Goal: Information Seeking & Learning: Learn about a topic

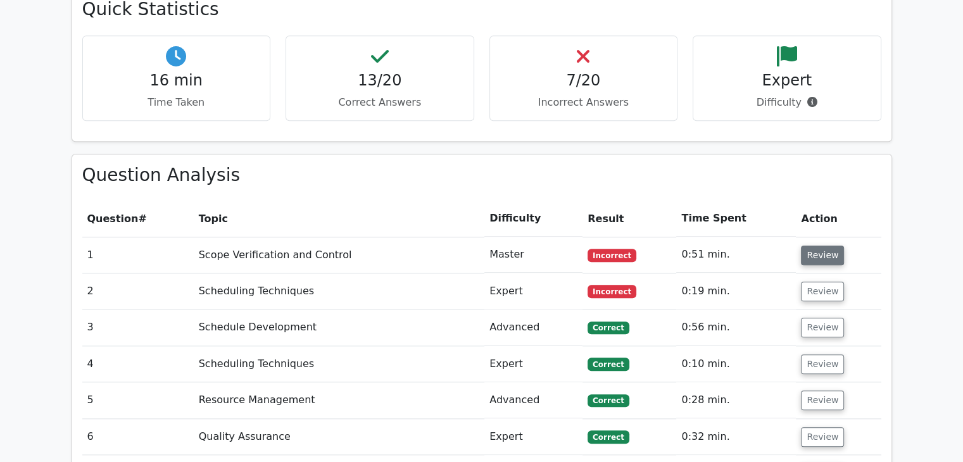
click at [818, 246] on button "Review" at bounding box center [822, 256] width 43 height 20
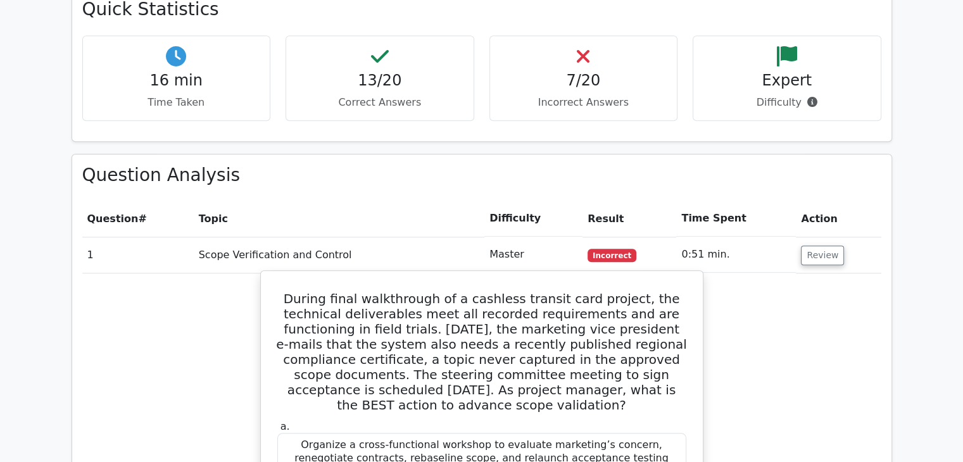
drag, startPoint x: 560, startPoint y: 331, endPoint x: 676, endPoint y: 329, distance: 115.9
click at [676, 329] on h5 "During final walkthrough of a cashless transit card project, the technical deli…" at bounding box center [482, 352] width 412 height 122
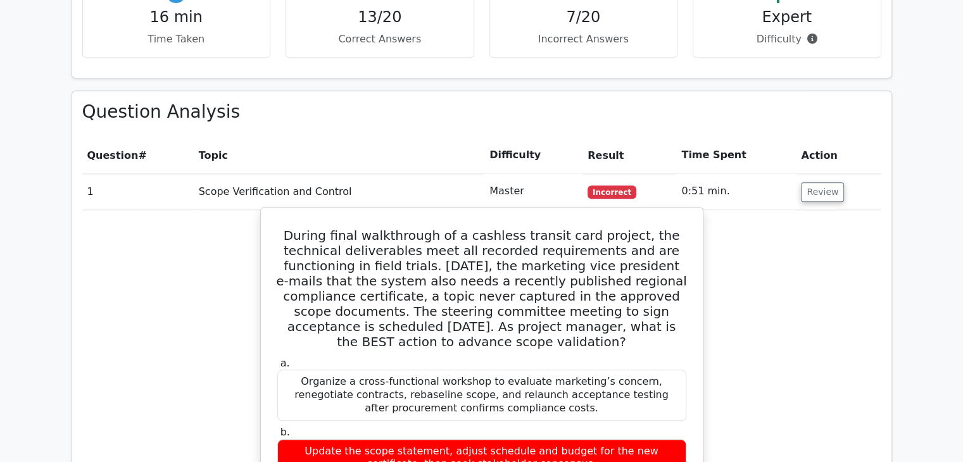
scroll to position [1330, 0]
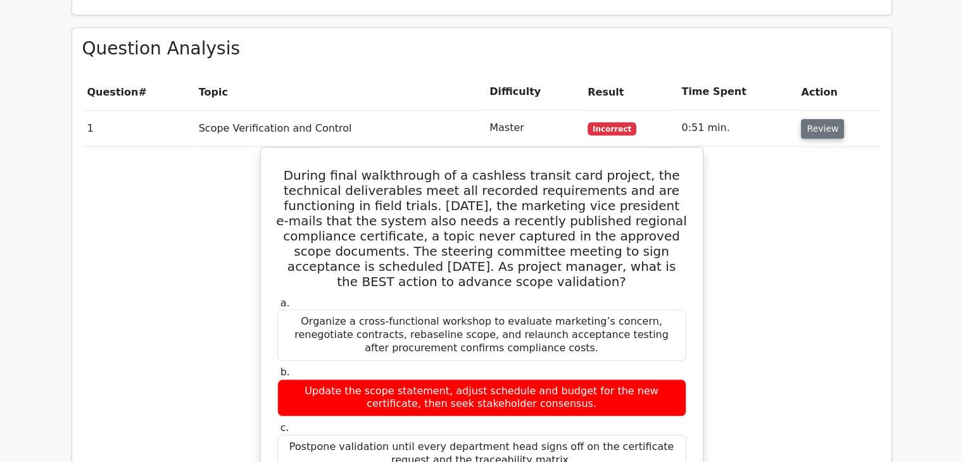
click at [813, 119] on button "Review" at bounding box center [822, 129] width 43 height 20
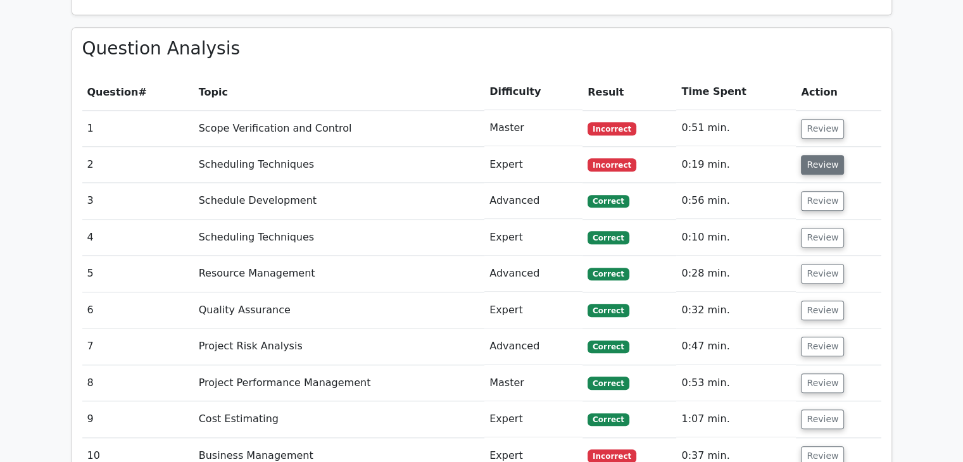
click at [818, 155] on button "Review" at bounding box center [822, 165] width 43 height 20
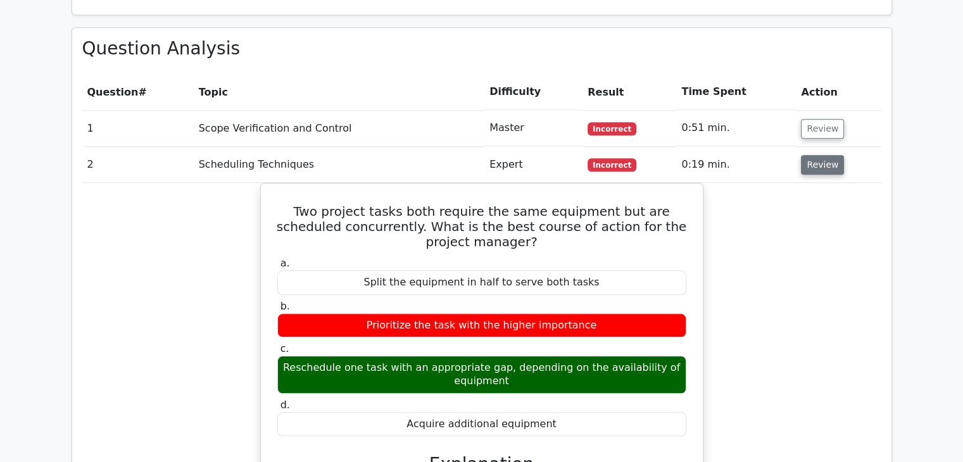
click at [825, 155] on button "Review" at bounding box center [822, 165] width 43 height 20
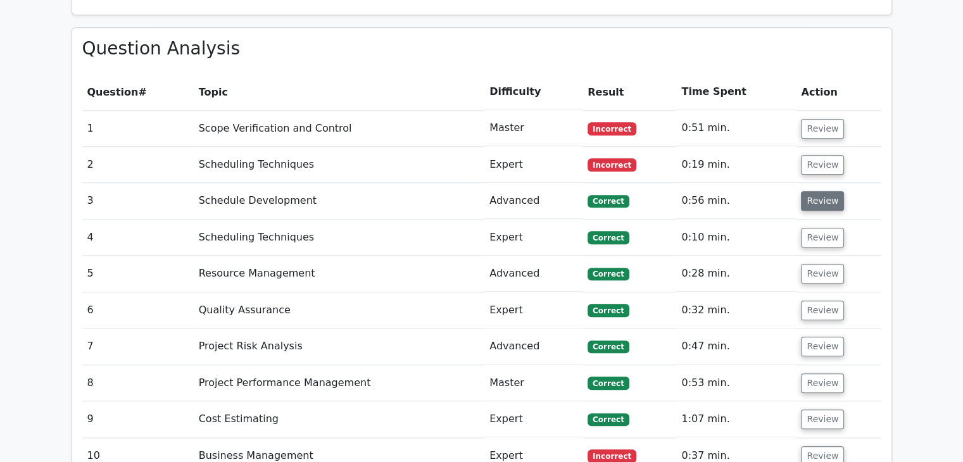
click at [821, 191] on button "Review" at bounding box center [822, 201] width 43 height 20
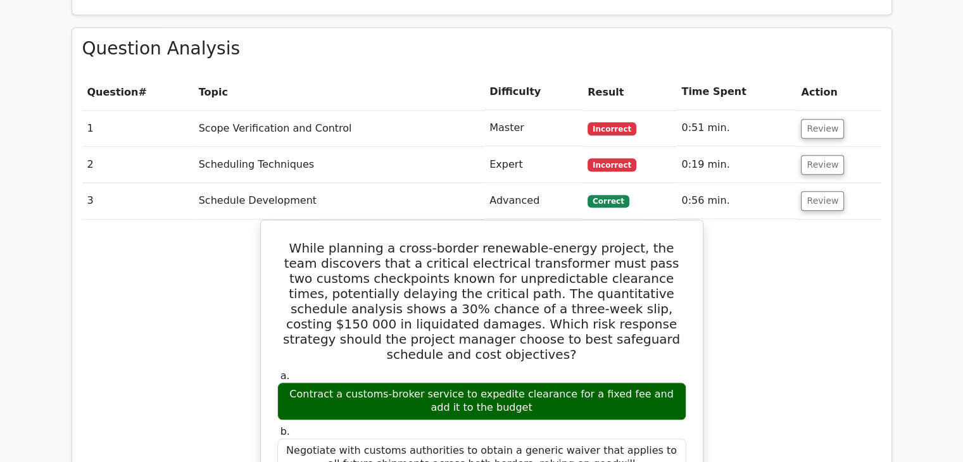
scroll to position [1393, 0]
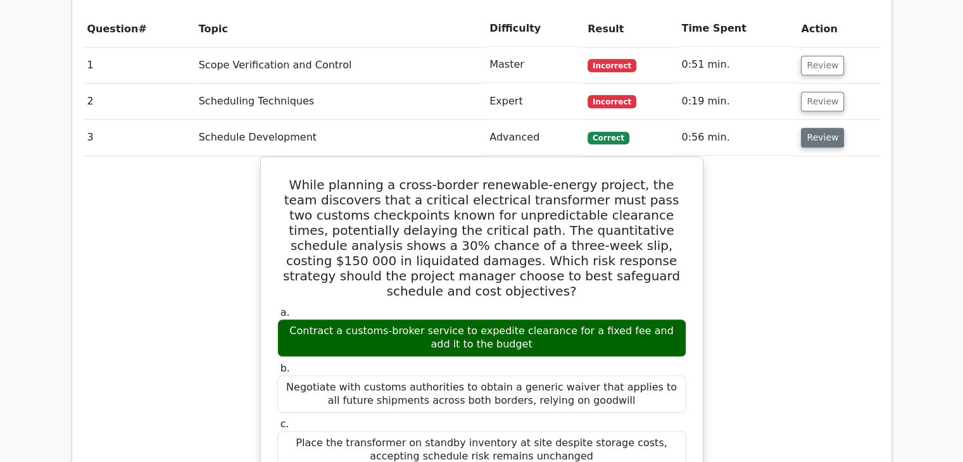
click at [814, 128] on button "Review" at bounding box center [822, 138] width 43 height 20
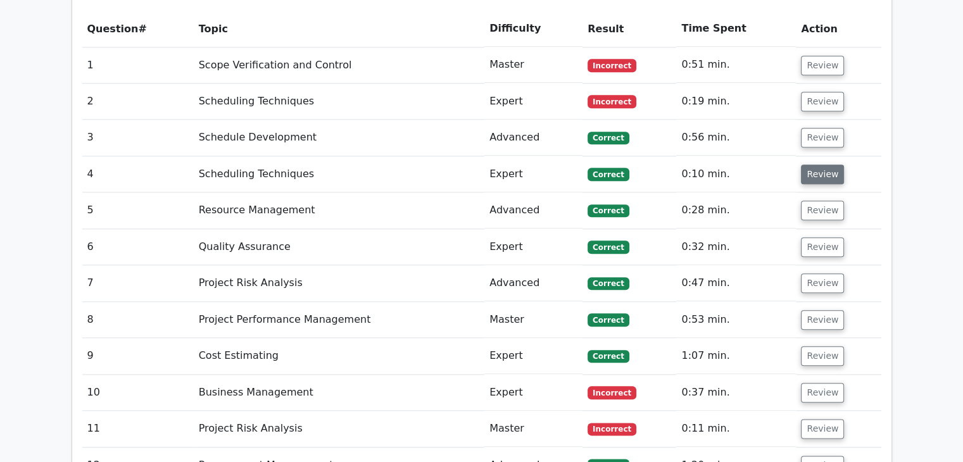
click at [819, 165] on button "Review" at bounding box center [822, 175] width 43 height 20
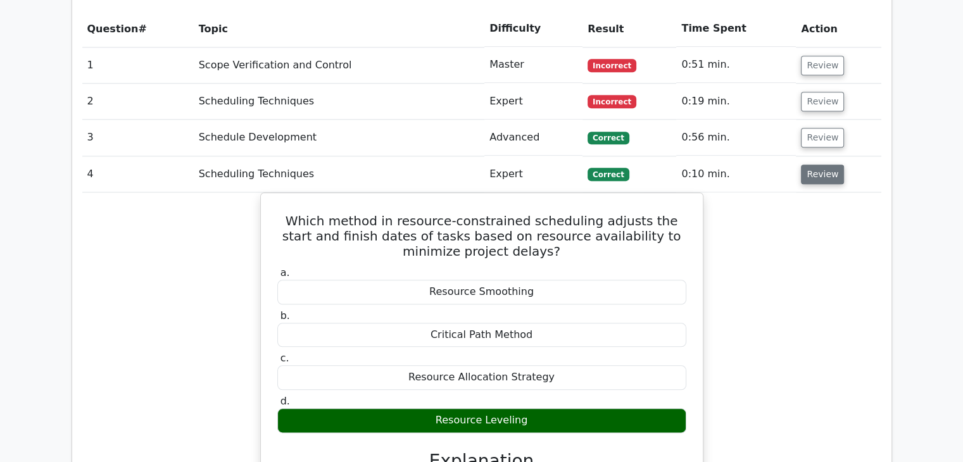
click at [819, 165] on button "Review" at bounding box center [822, 175] width 43 height 20
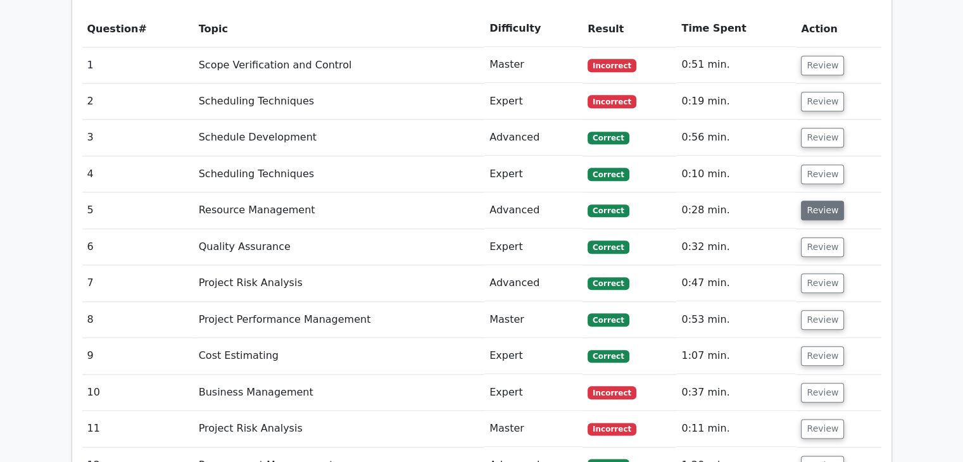
click at [815, 201] on button "Review" at bounding box center [822, 211] width 43 height 20
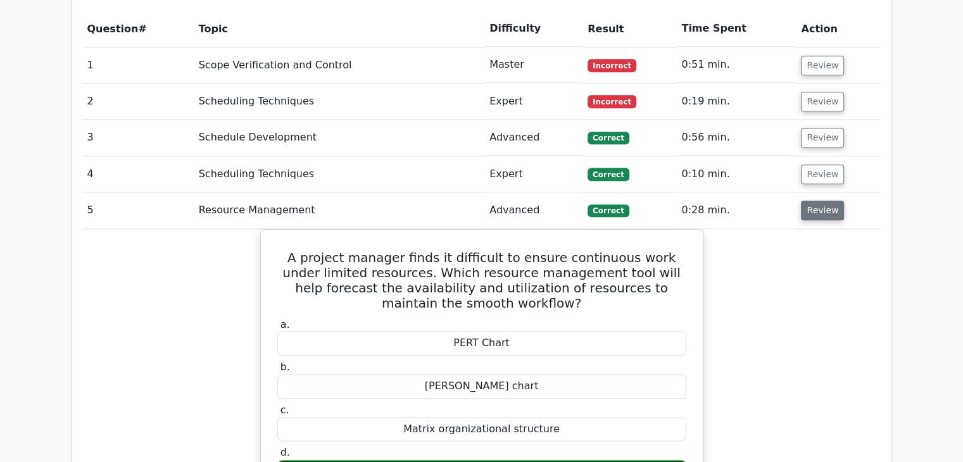
click at [815, 201] on button "Review" at bounding box center [822, 211] width 43 height 20
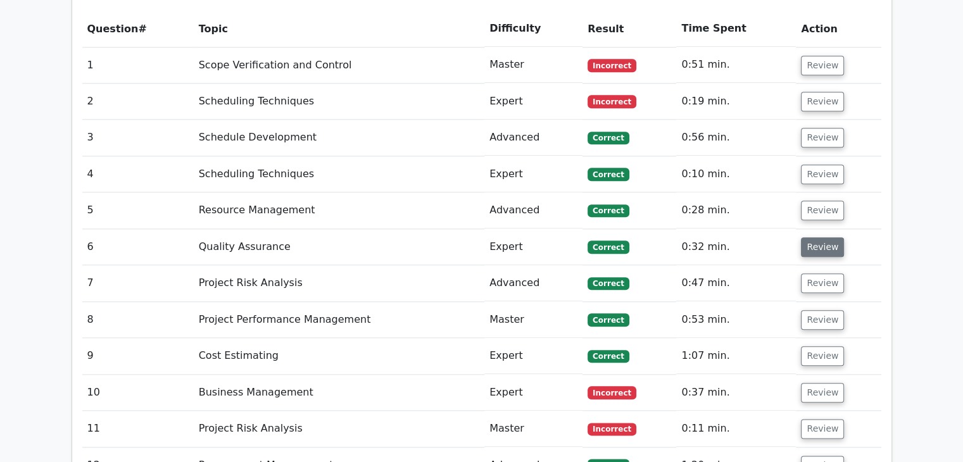
click at [818, 237] on button "Review" at bounding box center [822, 247] width 43 height 20
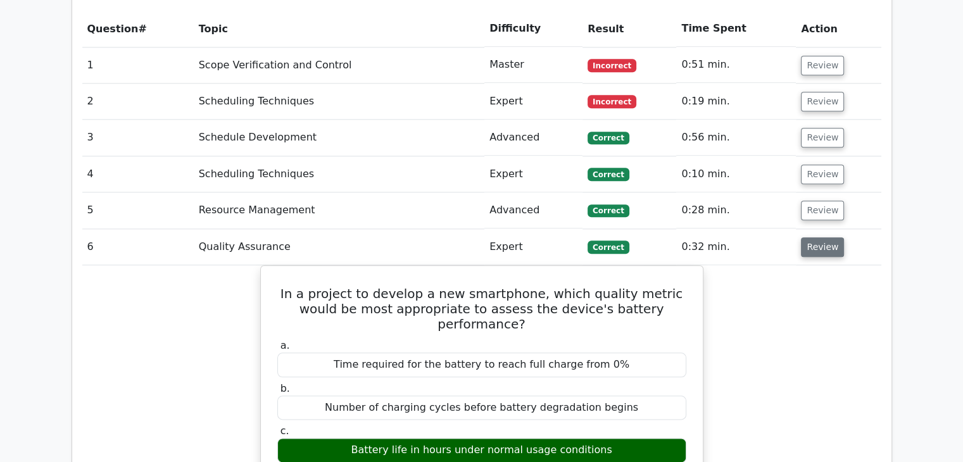
click at [818, 237] on button "Review" at bounding box center [822, 247] width 43 height 20
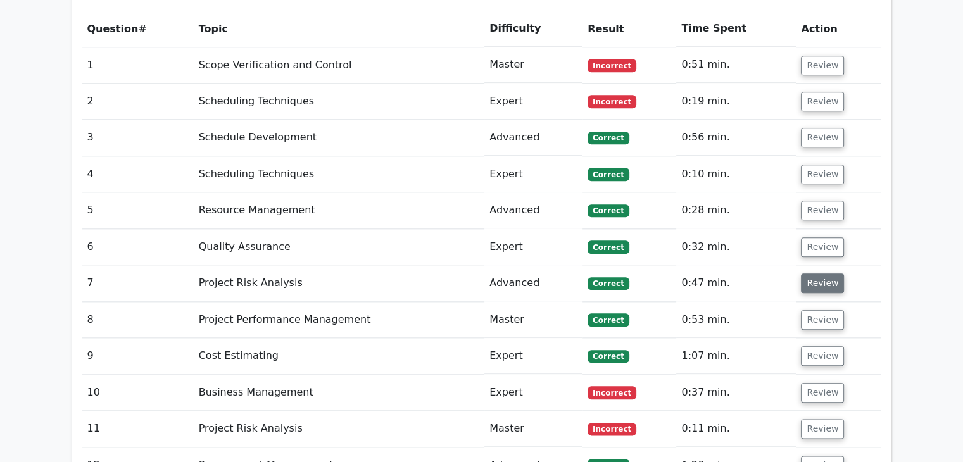
click at [818, 274] on button "Review" at bounding box center [822, 284] width 43 height 20
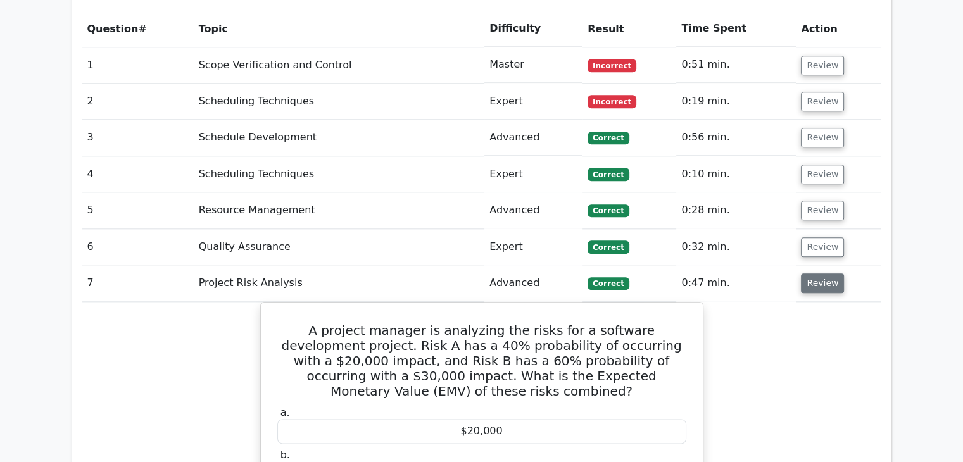
click at [818, 274] on button "Review" at bounding box center [822, 284] width 43 height 20
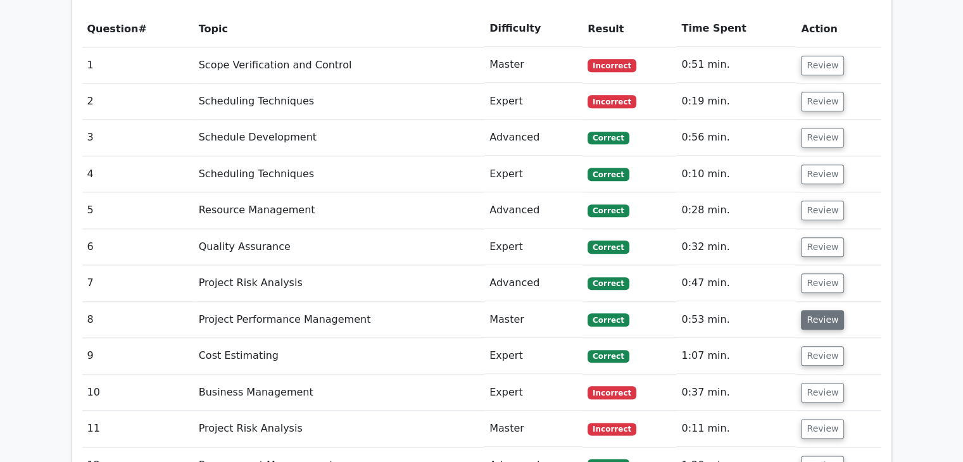
click at [824, 310] on button "Review" at bounding box center [822, 320] width 43 height 20
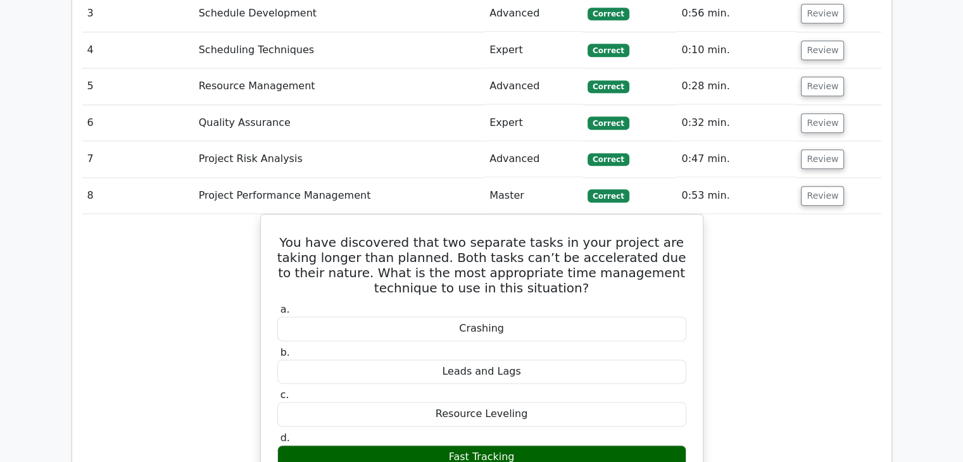
scroll to position [1519, 0]
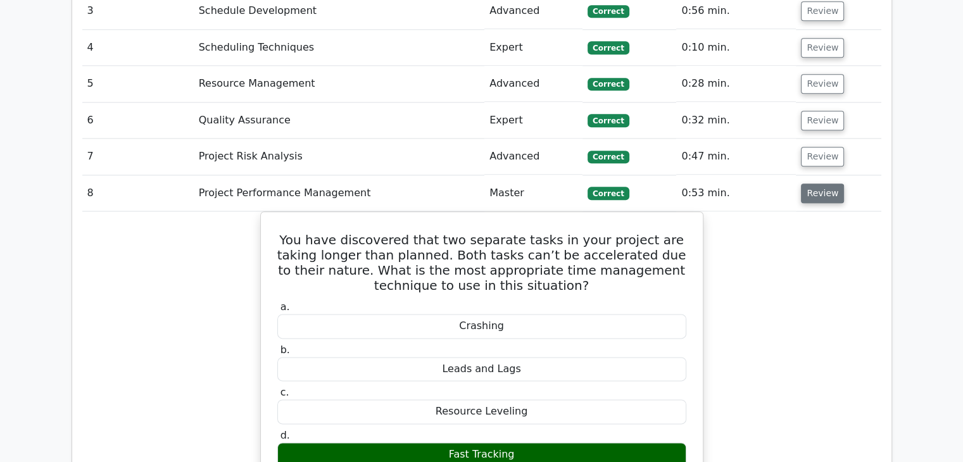
click at [820, 184] on button "Review" at bounding box center [822, 194] width 43 height 20
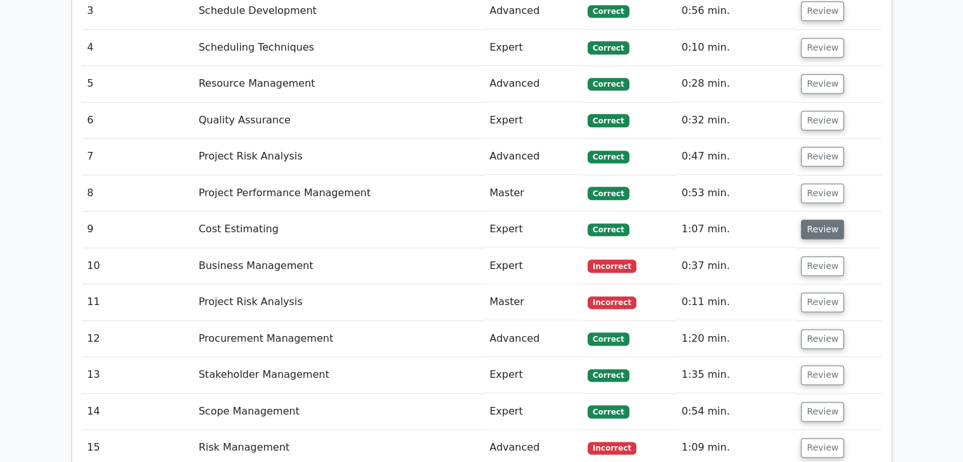
click at [819, 220] on button "Review" at bounding box center [822, 230] width 43 height 20
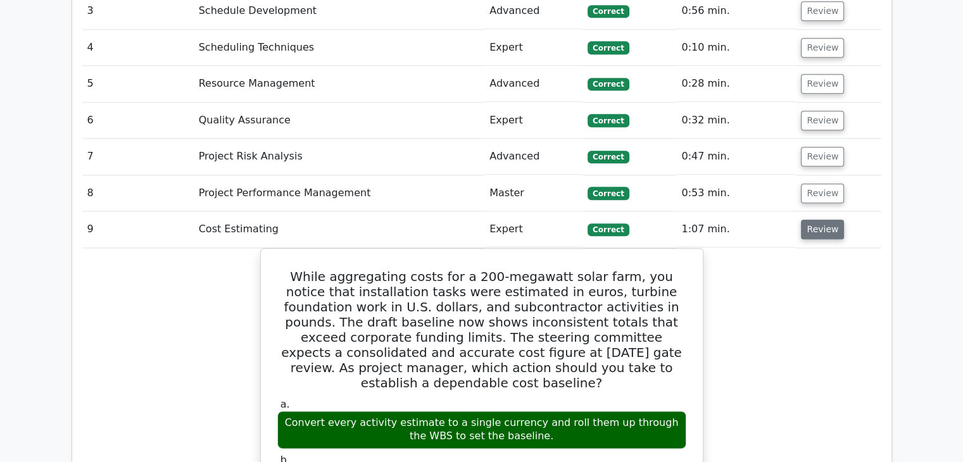
click at [819, 220] on button "Review" at bounding box center [822, 230] width 43 height 20
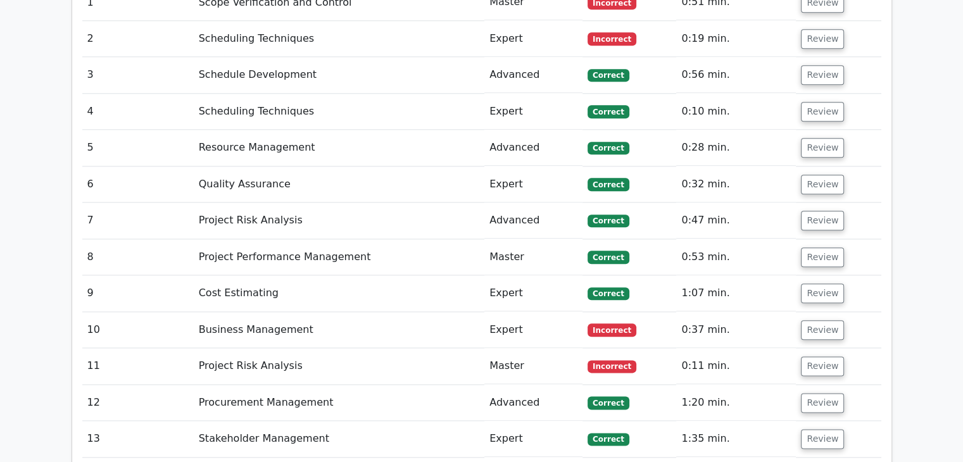
scroll to position [1456, 0]
click at [826, 320] on button "Review" at bounding box center [822, 330] width 43 height 20
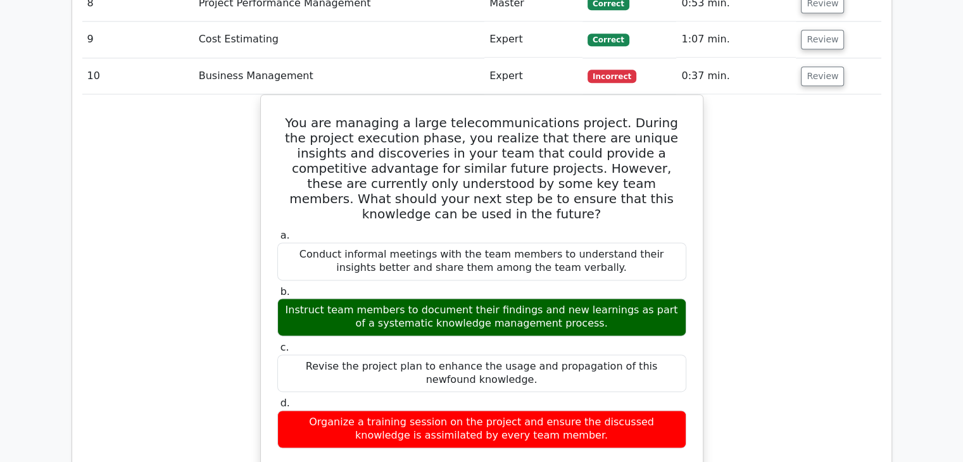
scroll to position [1646, 0]
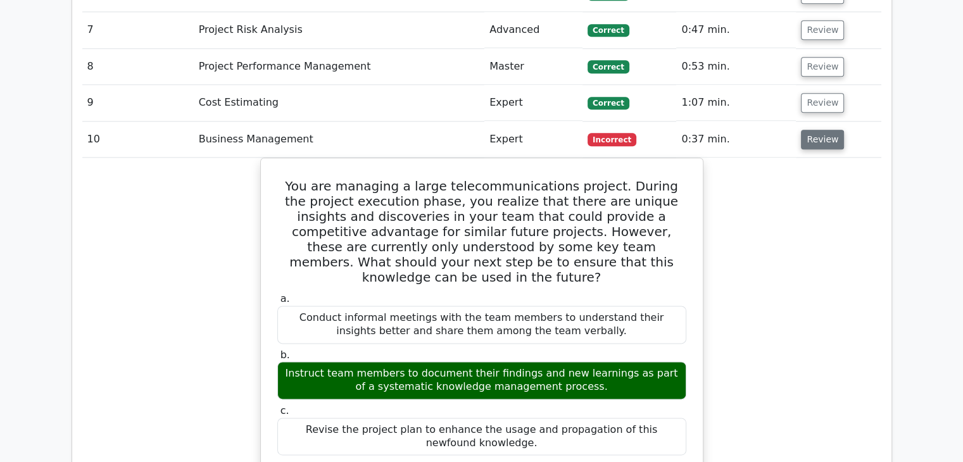
click at [828, 130] on button "Review" at bounding box center [822, 140] width 43 height 20
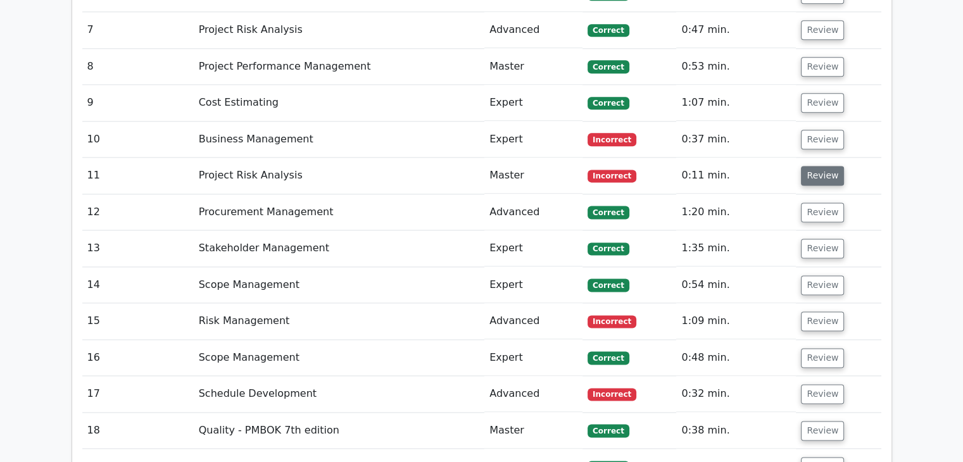
click at [816, 166] on button "Review" at bounding box center [822, 176] width 43 height 20
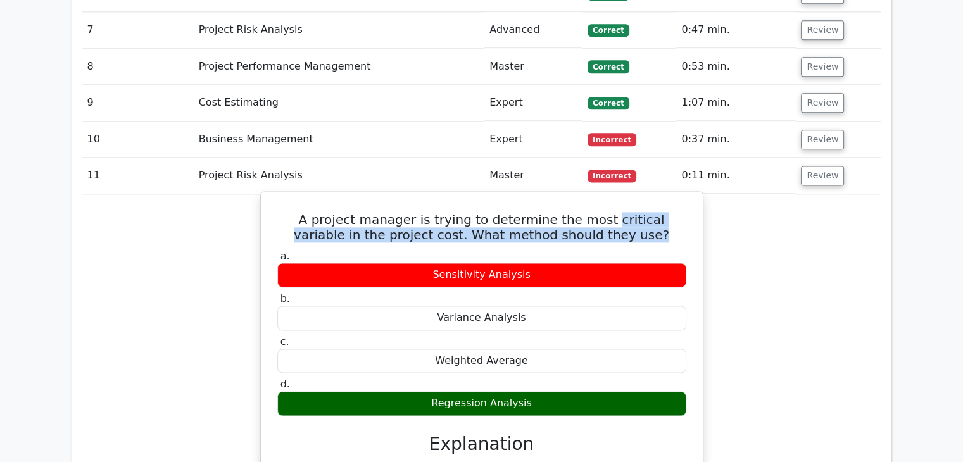
drag, startPoint x: 579, startPoint y: 159, endPoint x: 650, endPoint y: 168, distance: 72.1
click at [650, 212] on h5 "A project manager is trying to determine the most critical variable in the proj…" at bounding box center [482, 227] width 412 height 30
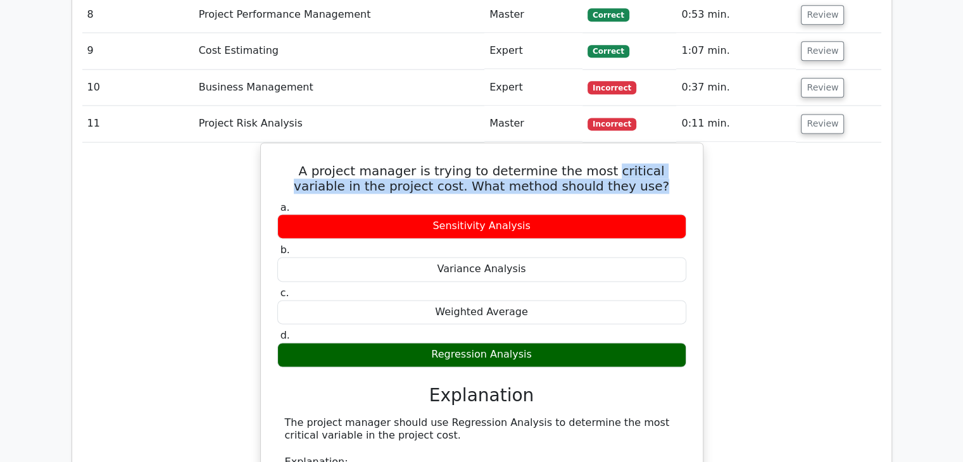
scroll to position [1583, 0]
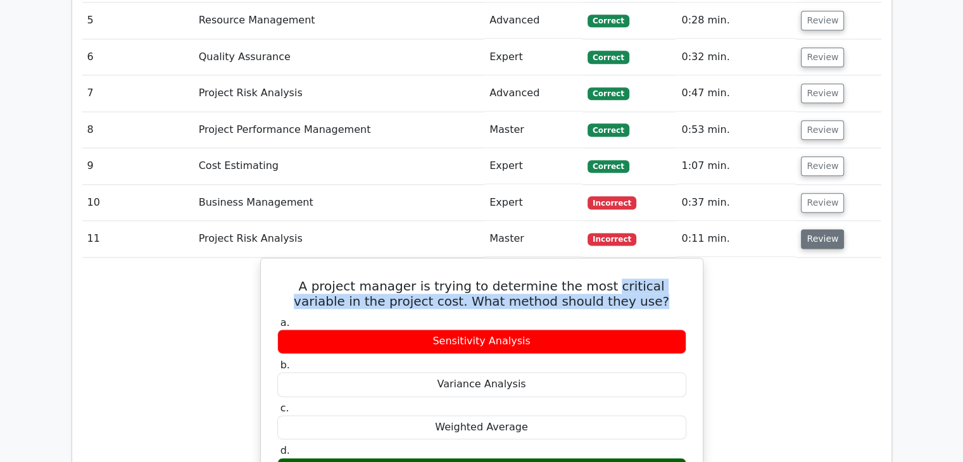
click at [818, 229] on button "Review" at bounding box center [822, 239] width 43 height 20
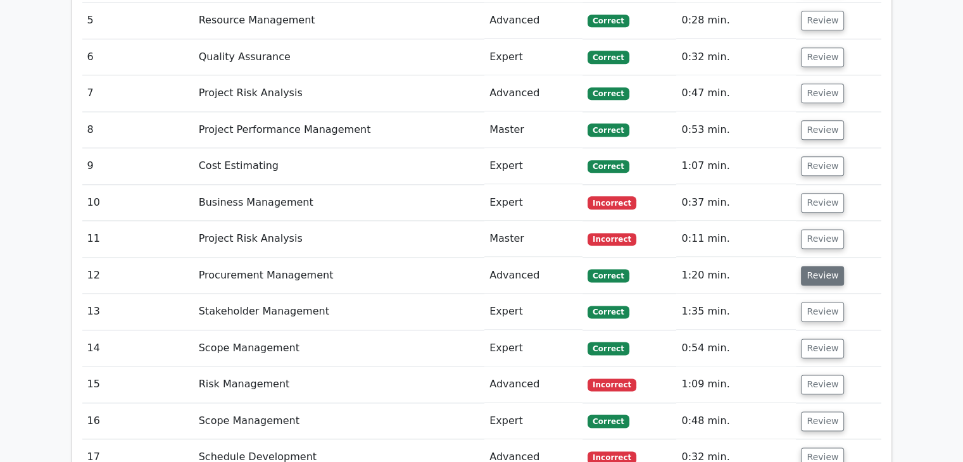
click at [817, 266] on button "Review" at bounding box center [822, 276] width 43 height 20
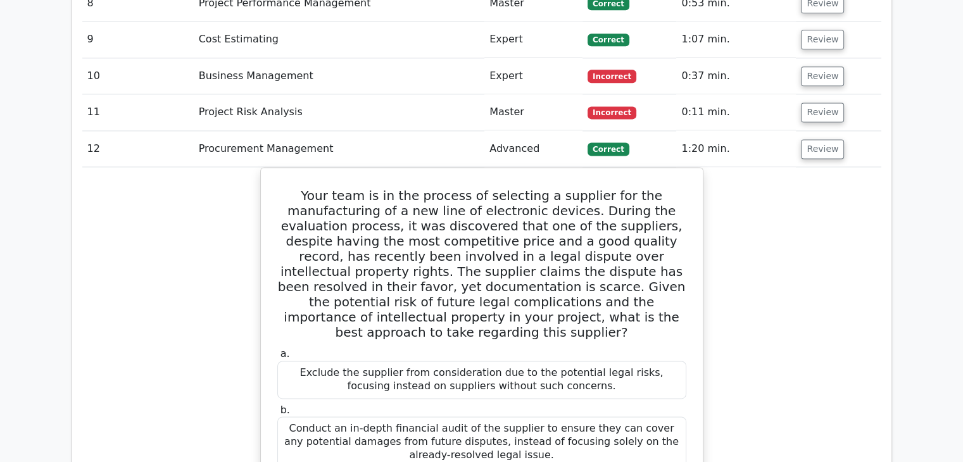
scroll to position [1709, 0]
click at [815, 139] on button "Review" at bounding box center [822, 149] width 43 height 20
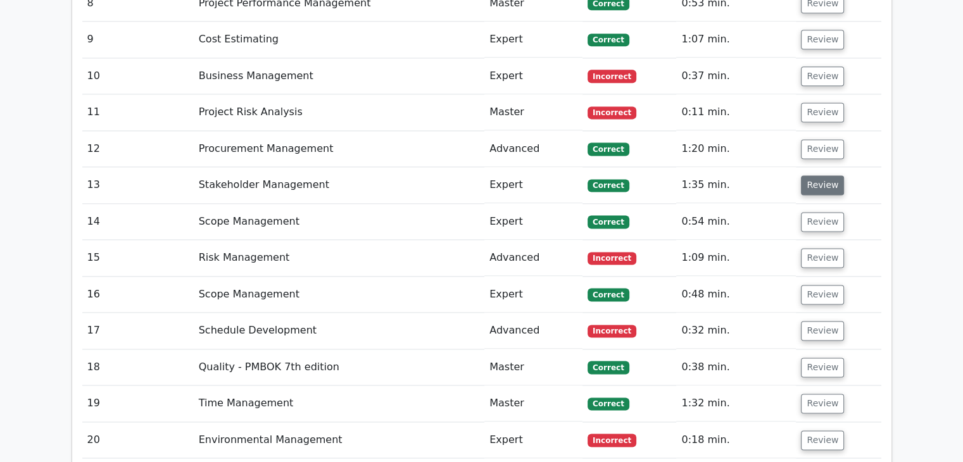
click at [810, 175] on button "Review" at bounding box center [822, 185] width 43 height 20
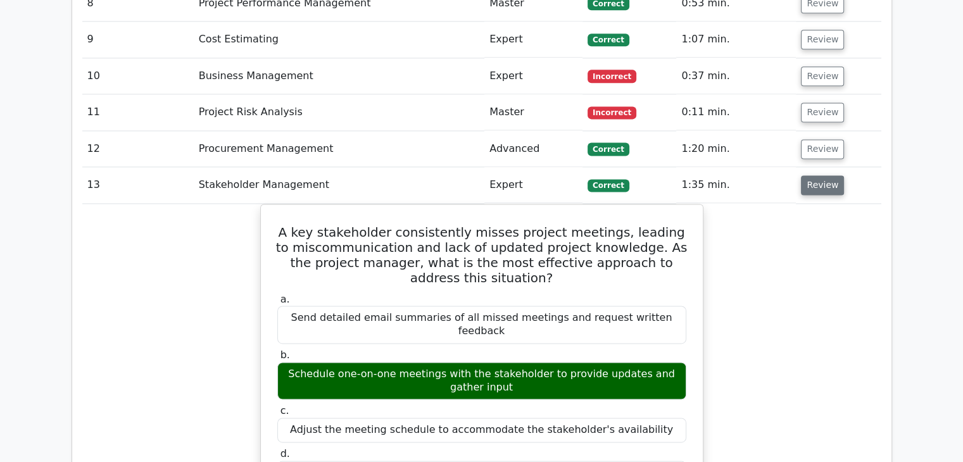
click at [810, 175] on button "Review" at bounding box center [822, 185] width 43 height 20
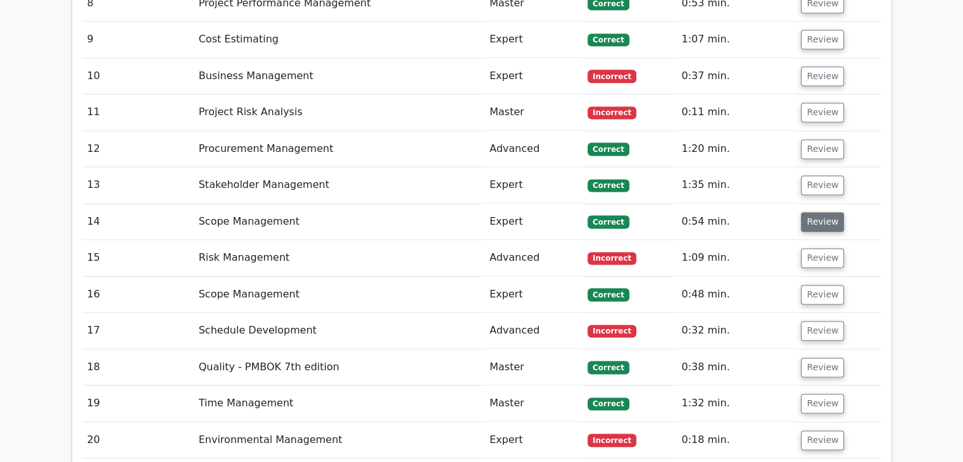
click at [824, 212] on button "Review" at bounding box center [822, 222] width 43 height 20
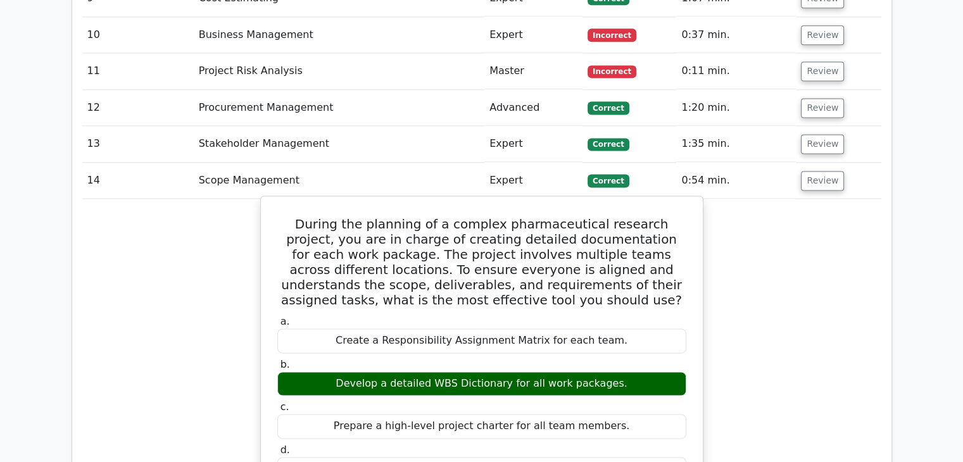
scroll to position [1773, 0]
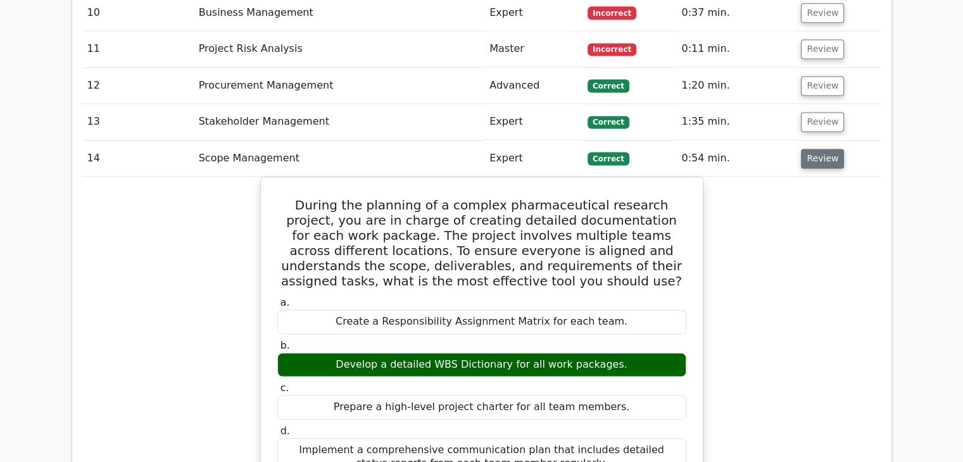
click at [823, 149] on button "Review" at bounding box center [822, 159] width 43 height 20
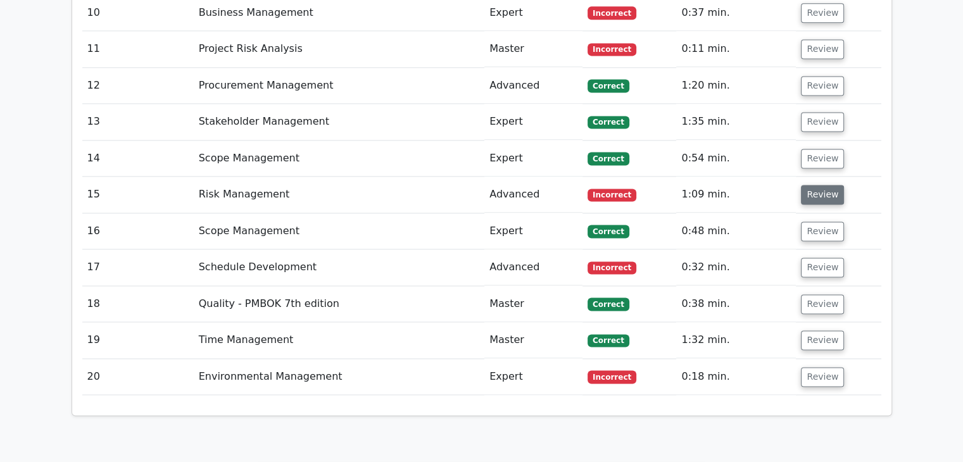
click at [818, 185] on button "Review" at bounding box center [822, 195] width 43 height 20
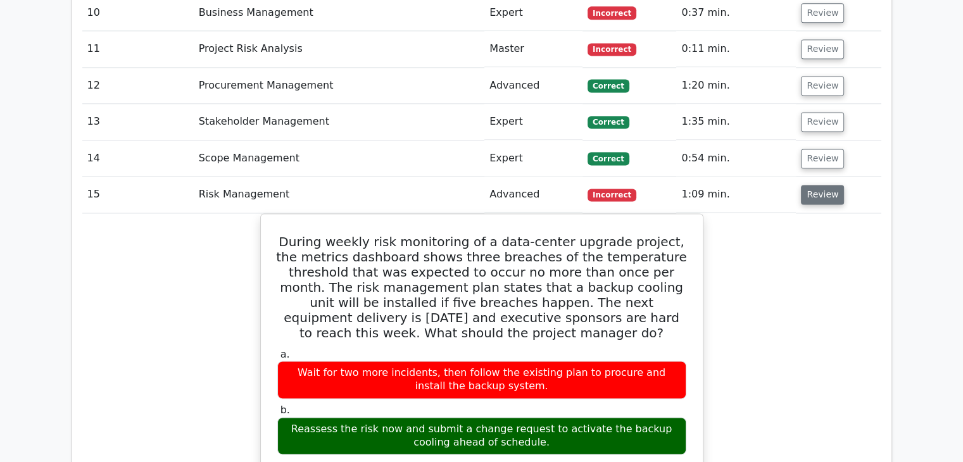
click at [825, 185] on button "Review" at bounding box center [822, 195] width 43 height 20
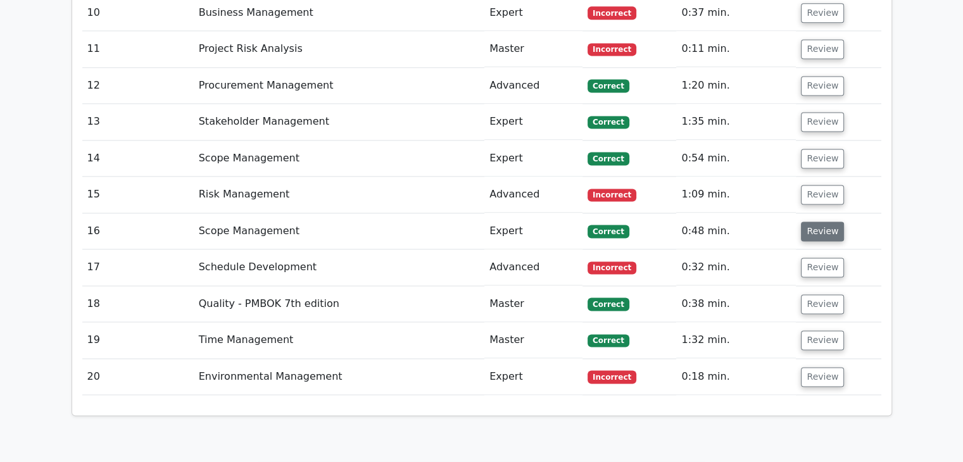
click at [818, 222] on button "Review" at bounding box center [822, 232] width 43 height 20
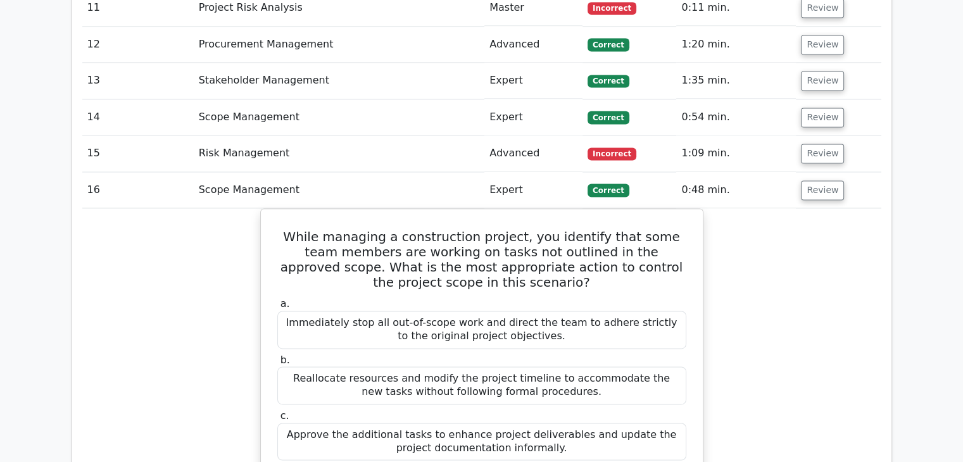
scroll to position [1836, 0]
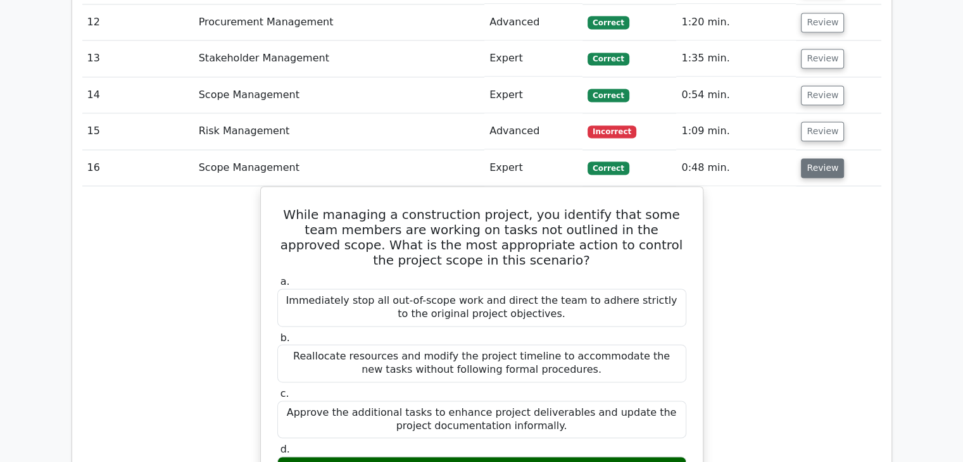
click at [823, 158] on button "Review" at bounding box center [822, 168] width 43 height 20
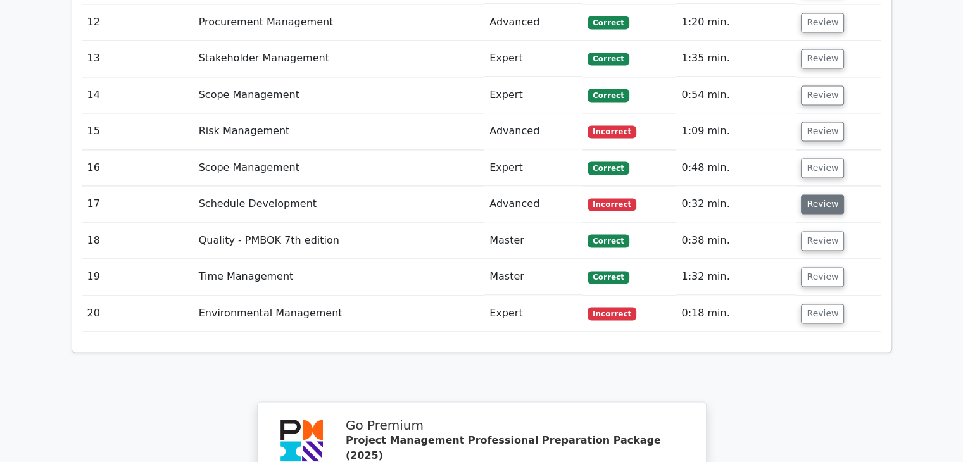
click at [826, 194] on button "Review" at bounding box center [822, 204] width 43 height 20
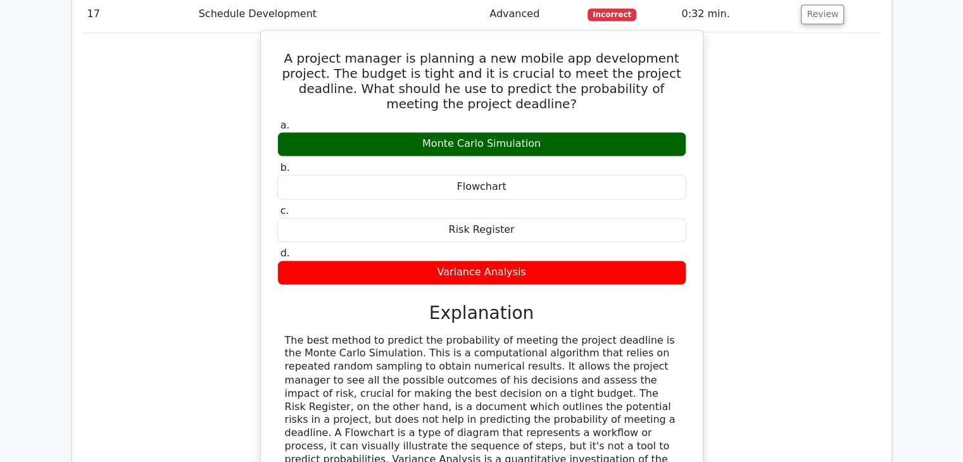
scroll to position [1963, 0]
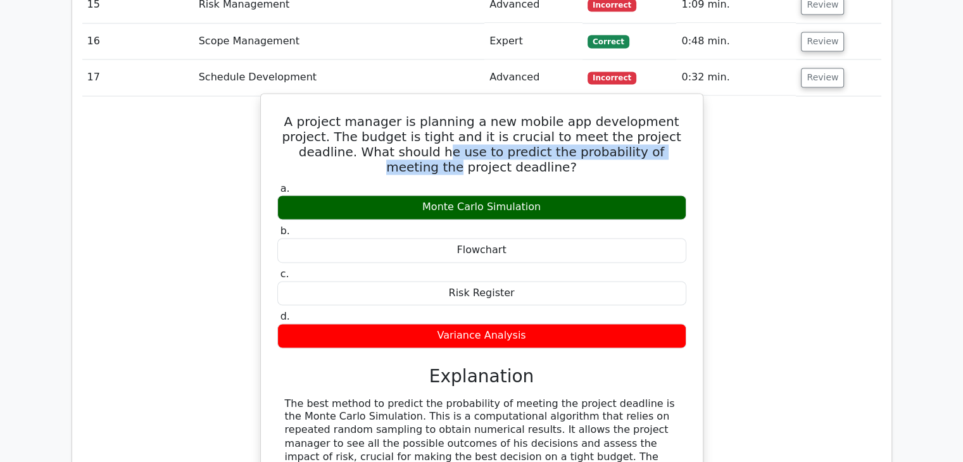
drag, startPoint x: 352, startPoint y: 88, endPoint x: 618, endPoint y: 92, distance: 265.9
click at [618, 114] on h5 "A project manager is planning a new mobile app development project. The budget …" at bounding box center [482, 144] width 412 height 61
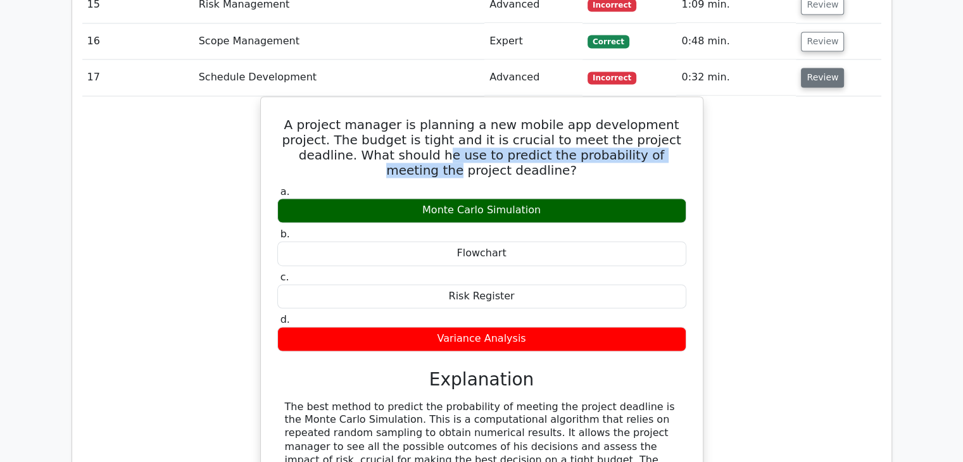
click at [817, 68] on button "Review" at bounding box center [822, 78] width 43 height 20
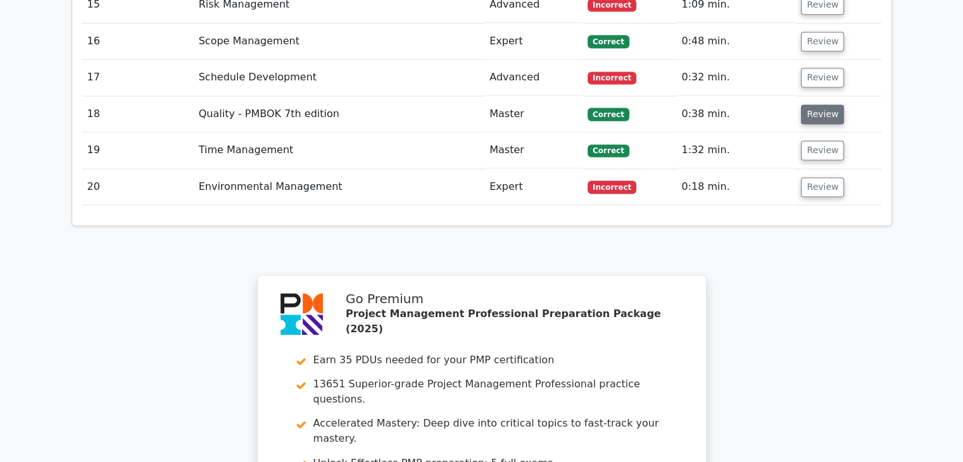
click at [810, 104] on button "Review" at bounding box center [822, 114] width 43 height 20
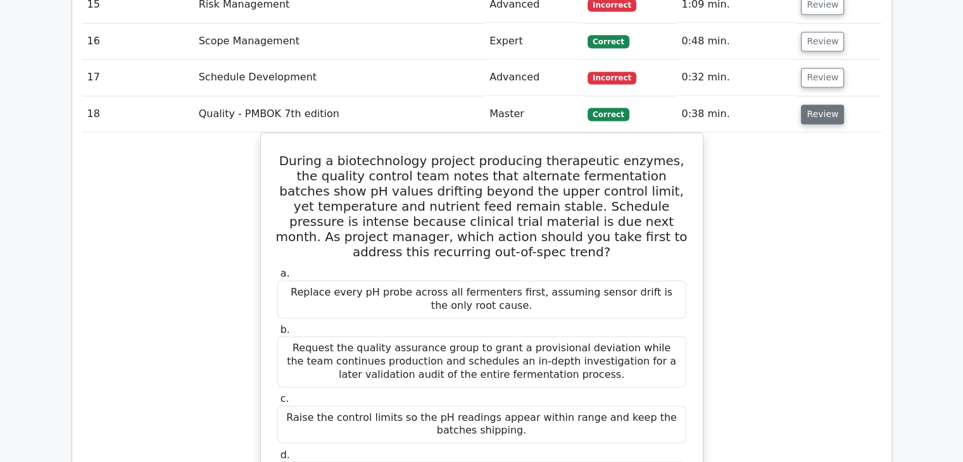
click at [814, 104] on button "Review" at bounding box center [822, 114] width 43 height 20
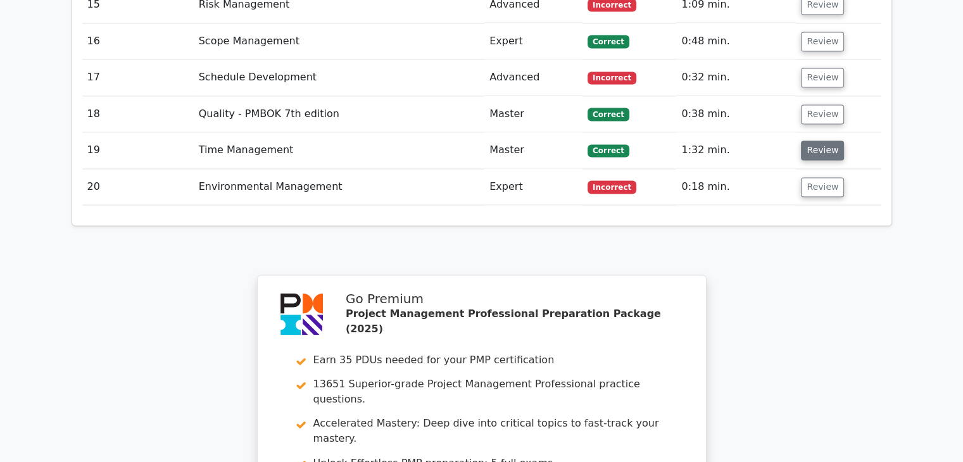
click at [819, 141] on button "Review" at bounding box center [822, 151] width 43 height 20
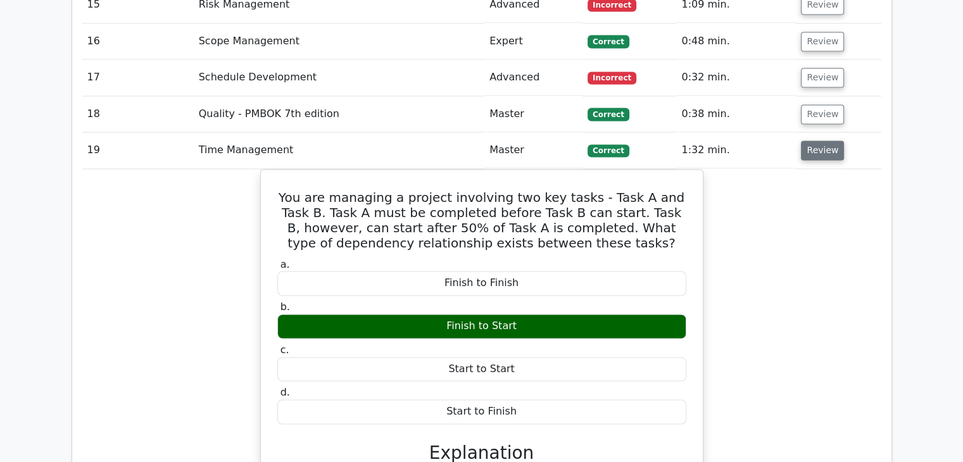
click at [823, 141] on button "Review" at bounding box center [822, 151] width 43 height 20
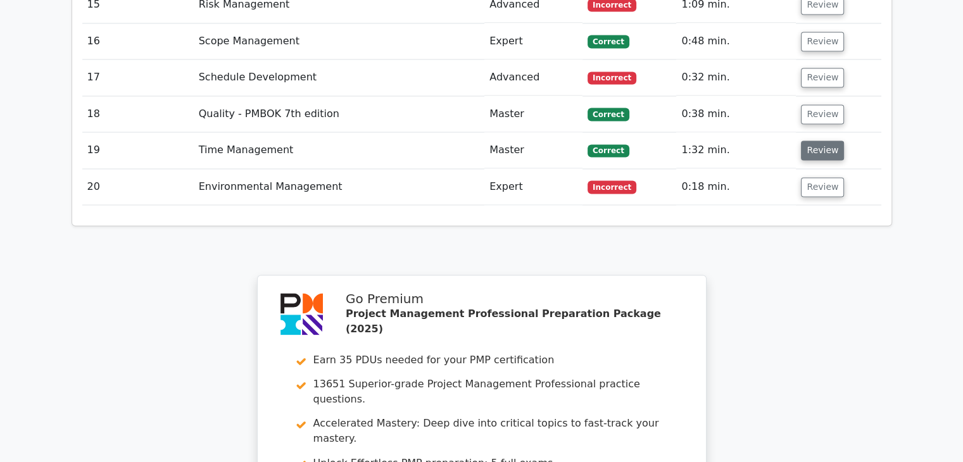
click at [821, 141] on button "Review" at bounding box center [822, 151] width 43 height 20
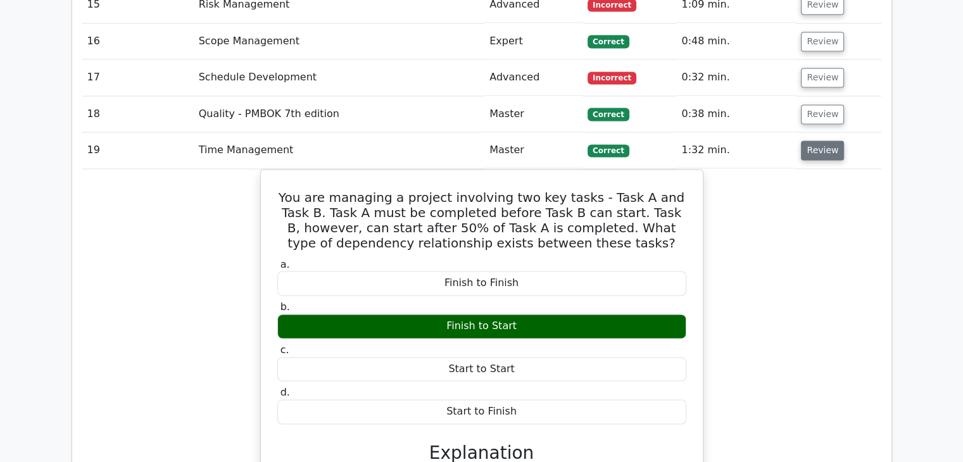
click at [816, 141] on button "Review" at bounding box center [822, 151] width 43 height 20
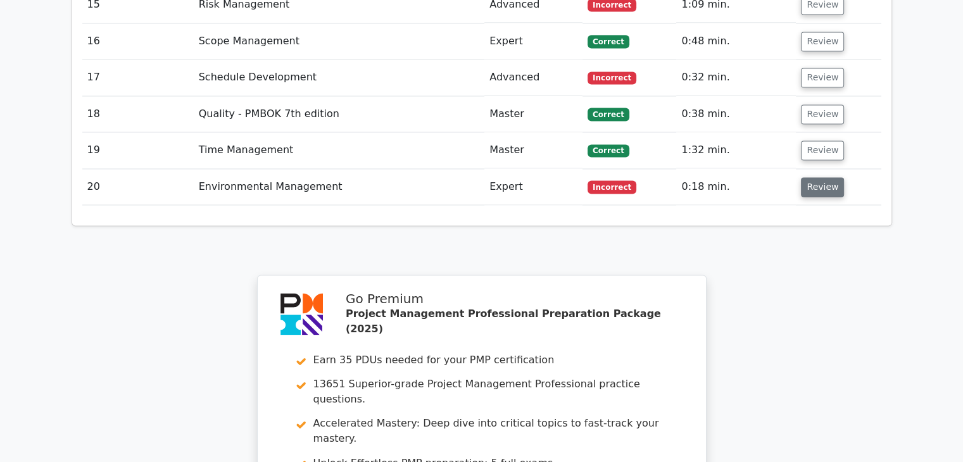
click at [812, 177] on button "Review" at bounding box center [822, 187] width 43 height 20
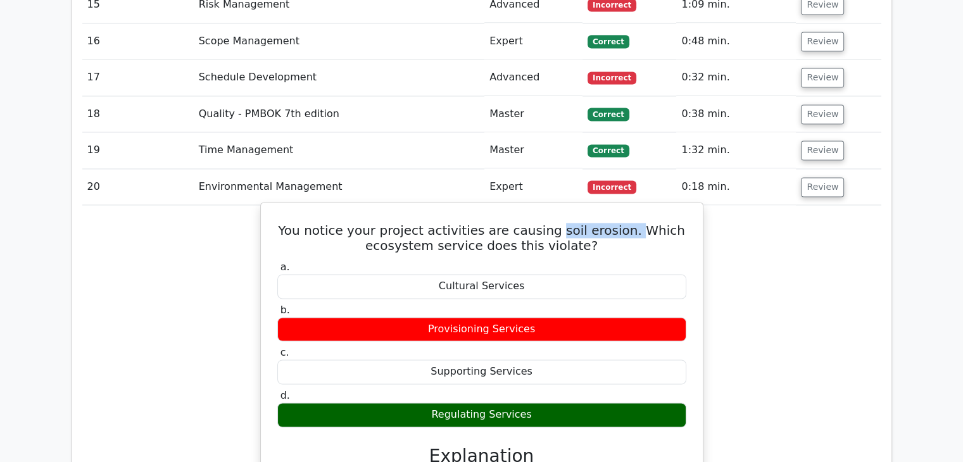
drag, startPoint x: 628, startPoint y: 168, endPoint x: 558, endPoint y: 165, distance: 69.7
click at [558, 223] on h5 "You notice your project activities are causing soil erosion. Which ecosystem se…" at bounding box center [482, 238] width 412 height 30
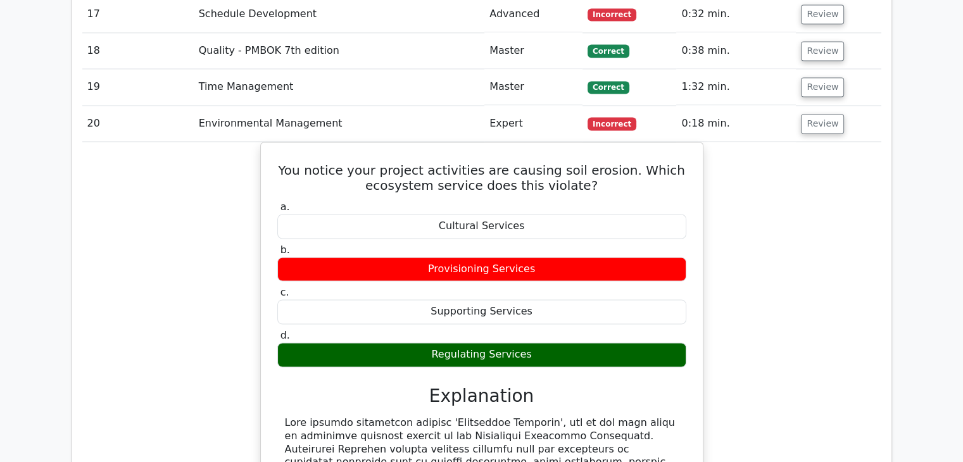
click at [815, 153] on div "You notice your project activities are causing soil erosion. Which ecosystem se…" at bounding box center [481, 457] width 799 height 631
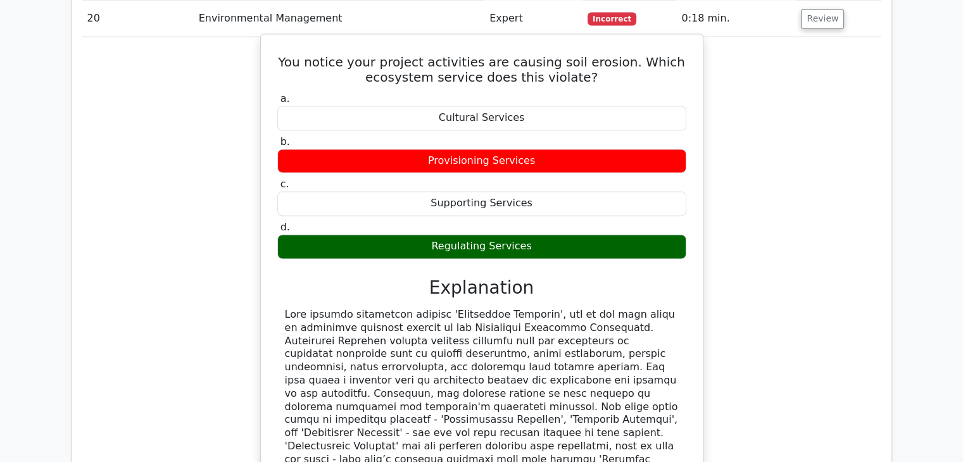
scroll to position [2153, 0]
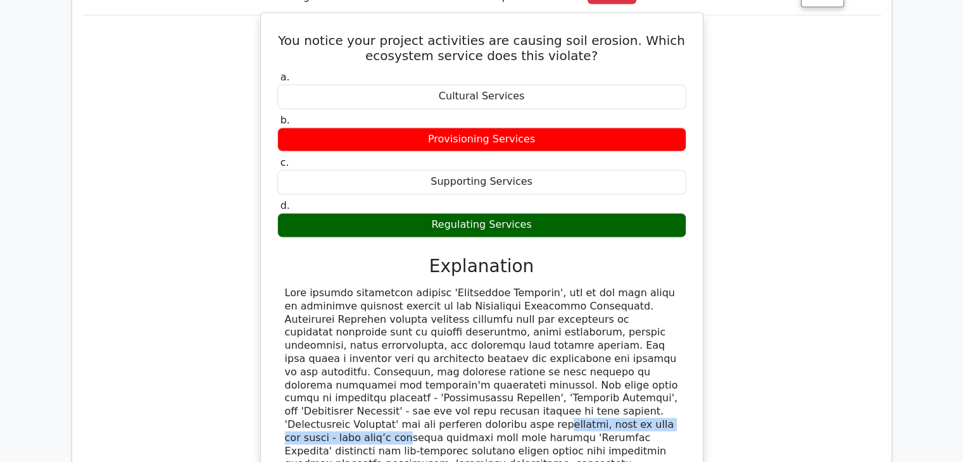
drag, startPoint x: 286, startPoint y: 344, endPoint x: 515, endPoint y: 341, distance: 229.2
click at [515, 341] on div at bounding box center [482, 424] width 394 height 277
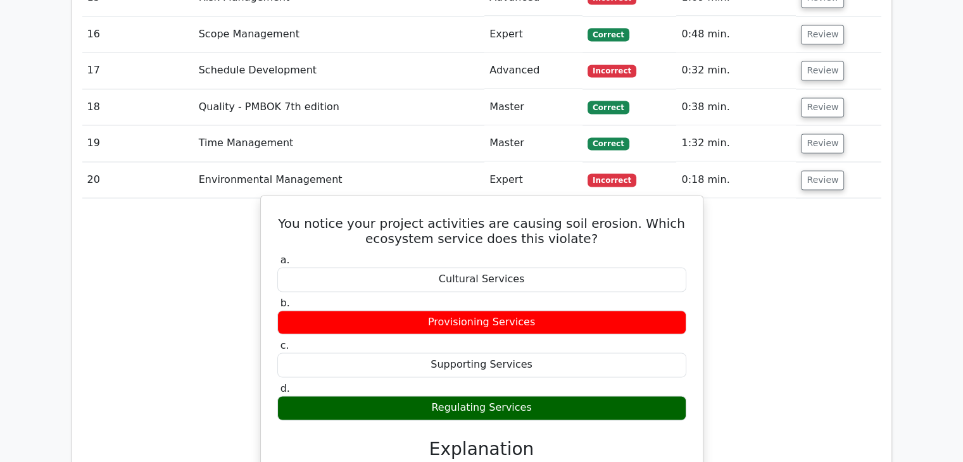
scroll to position [1963, 0]
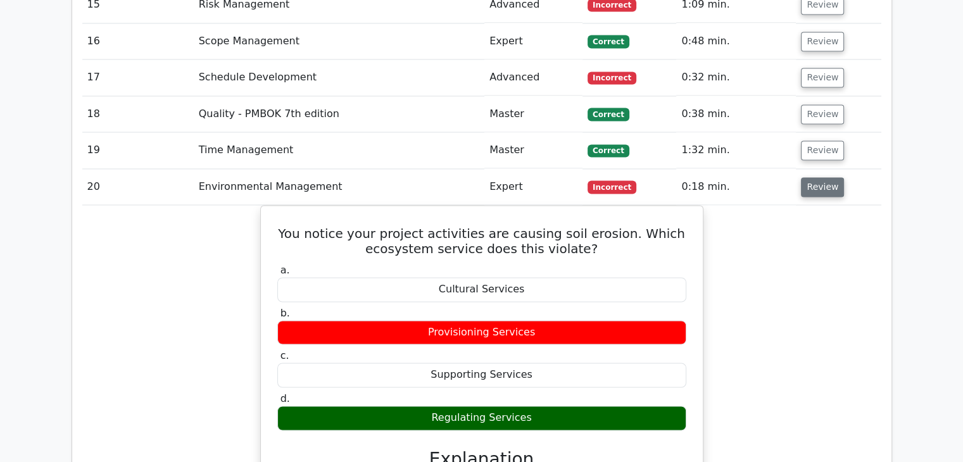
click at [823, 177] on button "Review" at bounding box center [822, 187] width 43 height 20
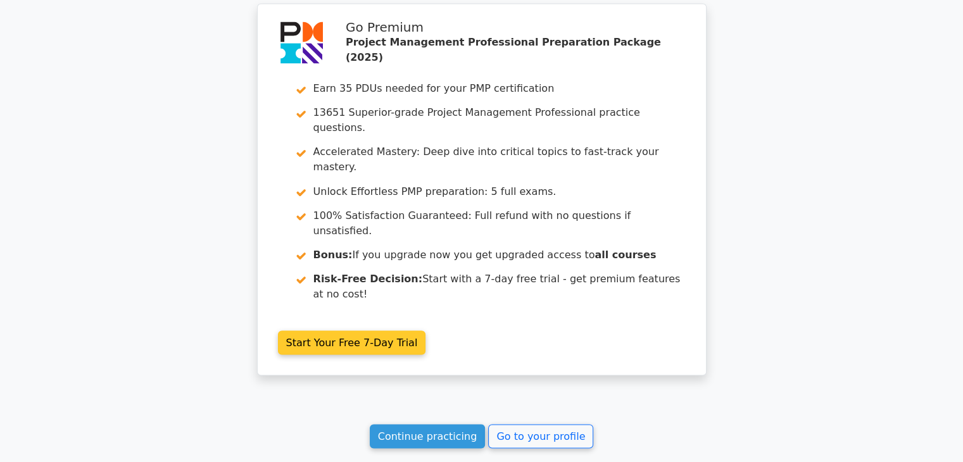
scroll to position [2270, 0]
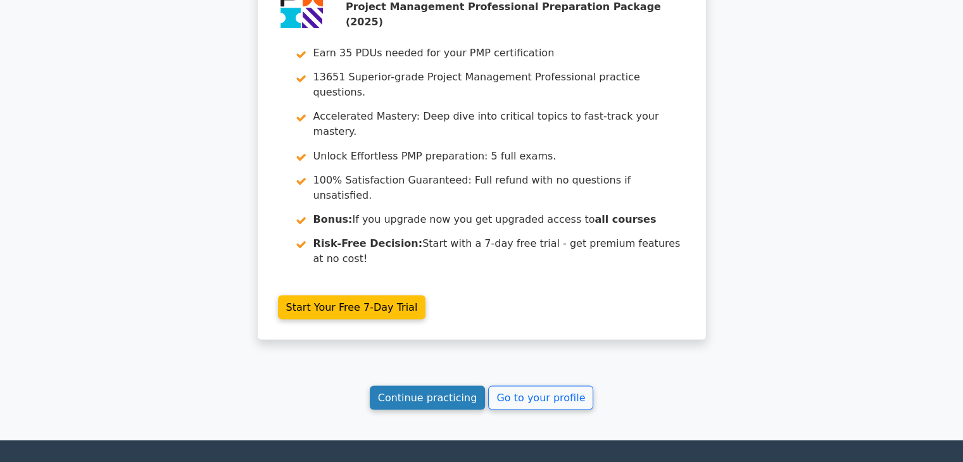
click at [425, 386] on link "Continue practicing" at bounding box center [428, 398] width 116 height 24
